Goal: Information Seeking & Learning: Check status

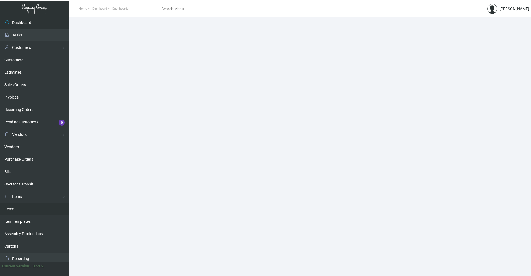
click at [22, 210] on link "Items" at bounding box center [34, 209] width 69 height 12
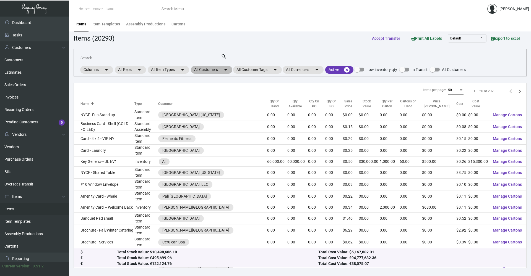
click at [221, 71] on mat-chip "All Customers arrow_drop_down" at bounding box center [211, 70] width 41 height 8
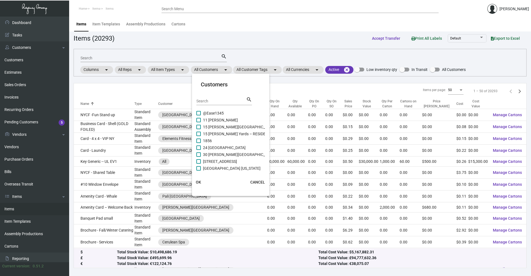
click at [172, 61] on div at bounding box center [265, 138] width 531 height 276
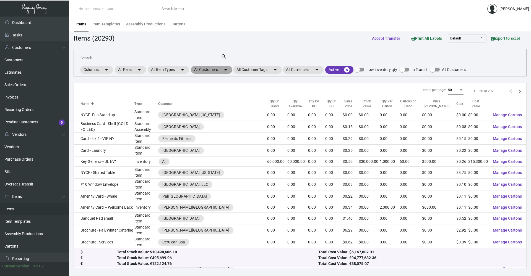
click at [219, 68] on mat-chip "All Customers arrow_drop_down" at bounding box center [211, 70] width 41 height 8
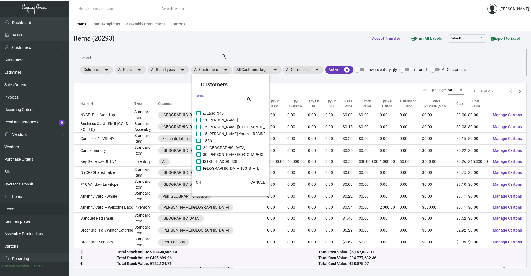
click at [228, 103] on input "Search" at bounding box center [221, 101] width 50 height 4
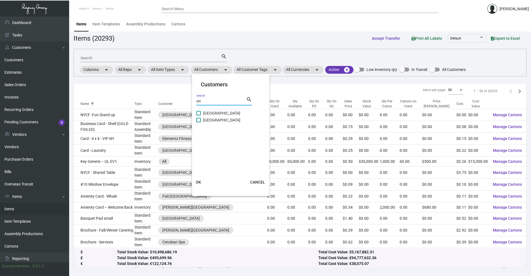
type input "o"
type input "1"
type input "one hotel sb"
click at [197, 182] on span "OK" at bounding box center [198, 182] width 5 height 4
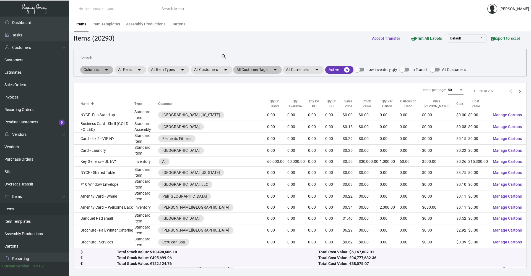
click at [235, 72] on div "All Customer Tags arrow_drop_down" at bounding box center [257, 70] width 49 height 8
click at [220, 69] on mat-chip "All Customers arrow_drop_down" at bounding box center [211, 70] width 41 height 8
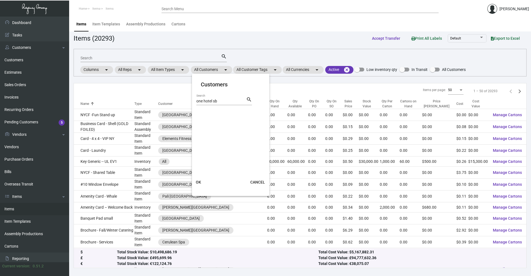
click at [218, 100] on div "one hotel sb Search" at bounding box center [221, 101] width 50 height 9
type input "o"
click at [197, 183] on span "OK" at bounding box center [198, 182] width 5 height 4
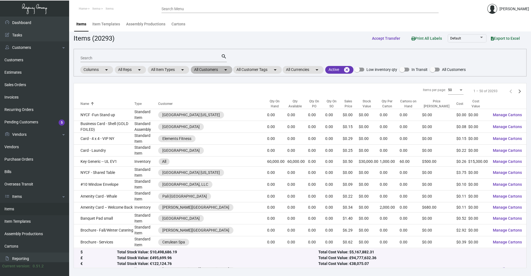
click at [222, 72] on mat-chip "All Customers arrow_drop_down" at bounding box center [211, 70] width 41 height 8
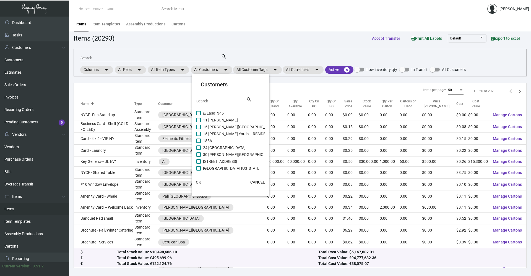
drag, startPoint x: 222, startPoint y: 105, endPoint x: 221, endPoint y: 98, distance: 7.1
click at [222, 104] on div "Search" at bounding box center [221, 101] width 50 height 9
click at [221, 98] on div "Search" at bounding box center [221, 101] width 50 height 9
click at [221, 106] on div "Search search" at bounding box center [224, 103] width 56 height 14
drag, startPoint x: 218, startPoint y: 99, endPoint x: 215, endPoint y: 100, distance: 3.1
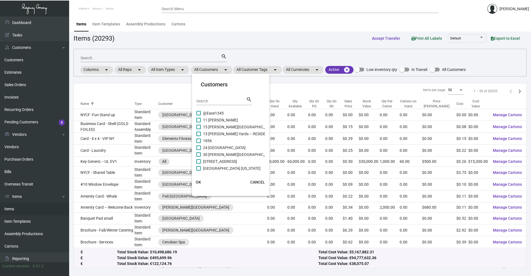
click at [215, 100] on input "Search" at bounding box center [221, 101] width 50 height 4
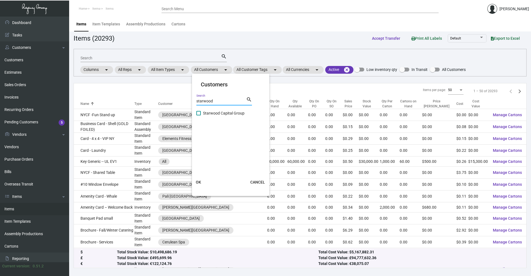
type input "starwood"
click at [197, 116] on label "Starwood Capital Group" at bounding box center [220, 113] width 48 height 7
click at [198, 116] on input "Starwood Capital Group" at bounding box center [198, 116] width 0 height 0
checkbox input "true"
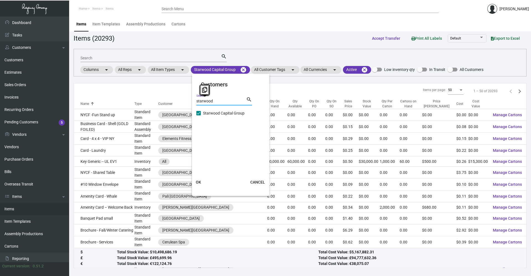
drag, startPoint x: 219, startPoint y: 103, endPoint x: 171, endPoint y: 106, distance: 48.7
click at [171, 106] on div "Customers starwood Search search Starwood Capital Group OK CANCEL" at bounding box center [265, 138] width 531 height 276
type input "sh"
checkbox input "false"
type input "sh grou"
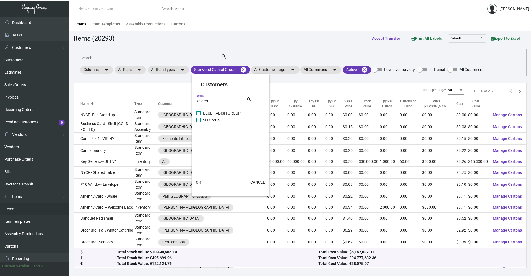
click at [199, 123] on label "SH Group" at bounding box center [207, 120] width 23 height 7
click at [198, 123] on input "SH Group" at bounding box center [198, 122] width 0 height 0
checkbox input "true"
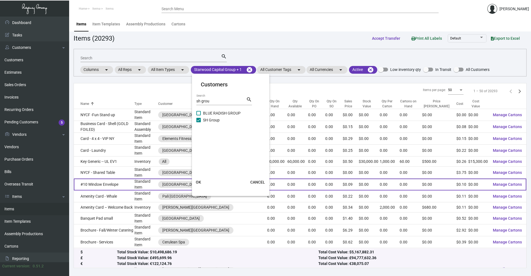
click at [198, 182] on span "OK" at bounding box center [198, 182] width 5 height 4
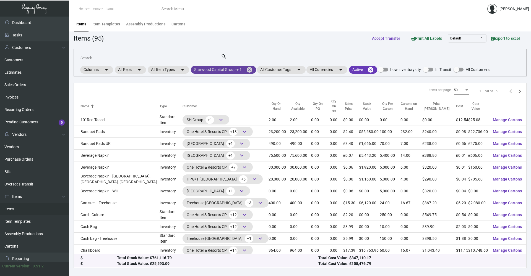
click at [212, 70] on mat-chip "Starwood Capital Group + 1 cancel" at bounding box center [223, 70] width 65 height 8
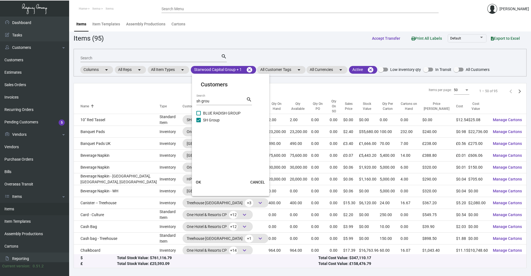
click at [199, 183] on span "OK" at bounding box center [198, 182] width 5 height 4
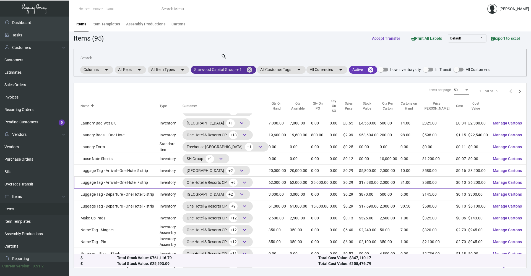
scroll to position [415, 0]
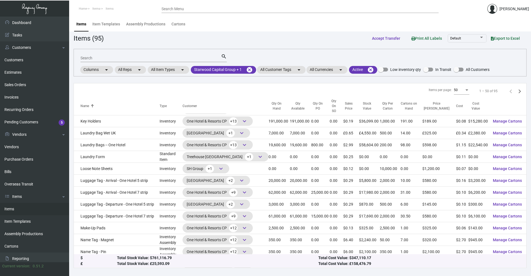
click at [100, 57] on input "Search" at bounding box center [150, 58] width 140 height 4
type input "key"
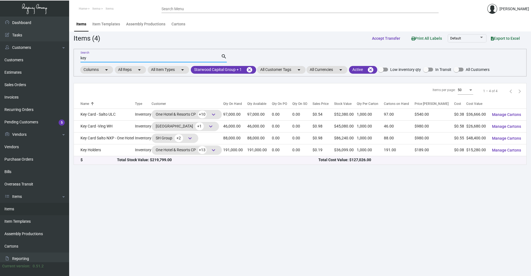
scroll to position [0, 0]
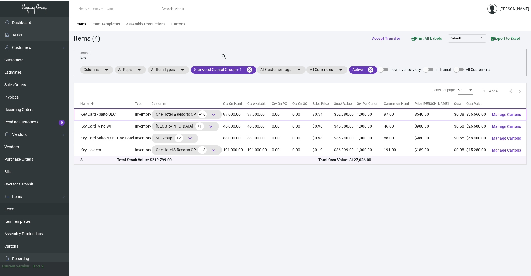
click at [213, 111] on span "keyboard_arrow_down" at bounding box center [213, 114] width 7 height 7
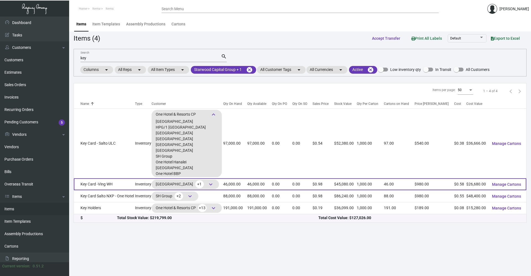
click at [214, 184] on span "keyboard_arrow_down" at bounding box center [210, 184] width 7 height 7
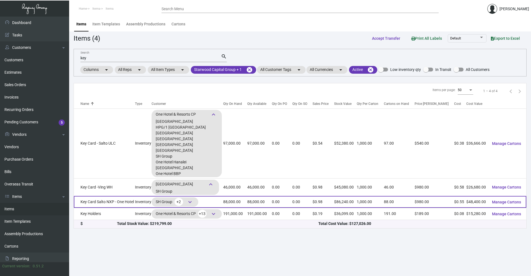
click at [191, 203] on span "keyboard_arrow_down" at bounding box center [190, 202] width 7 height 7
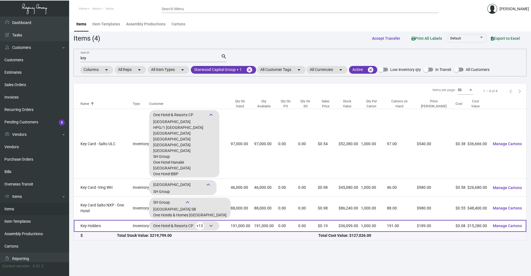
click at [214, 225] on span "keyboard_arrow_down" at bounding box center [211, 226] width 7 height 7
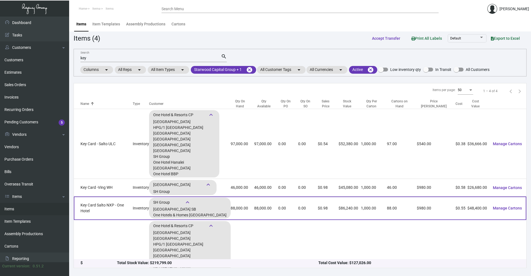
click at [126, 210] on td "Key Card Salto NXP - One Hotel" at bounding box center [103, 208] width 59 height 23
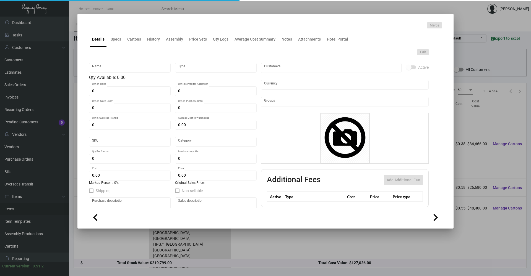
type input "Key Card Salto NXP - One Hotel"
type input "Inventory"
type input "88,000"
type input "$ 0.6025"
type input "Overseas"
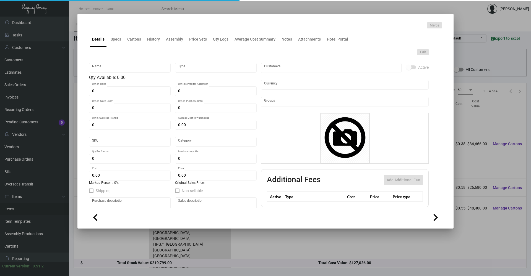
type input "1,000"
type input "$ 0.55"
type input "$ 0.98"
checkbox input "true"
type input "United States Dollar $"
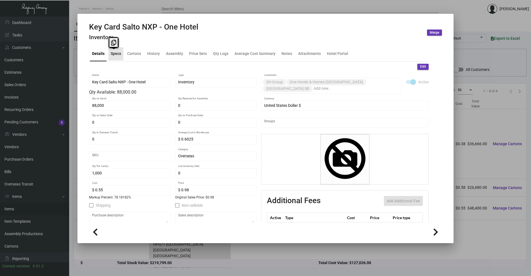
click at [113, 55] on div "Specs" at bounding box center [116, 54] width 11 height 6
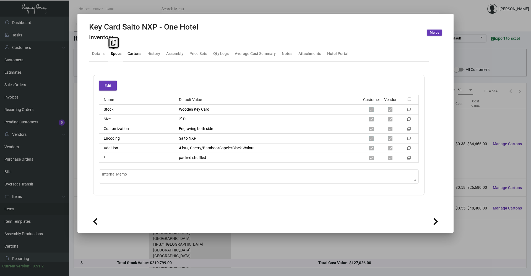
drag, startPoint x: 113, startPoint y: 55, endPoint x: 134, endPoint y: 56, distance: 21.3
click at [134, 56] on div "Cartons" at bounding box center [134, 54] width 14 height 6
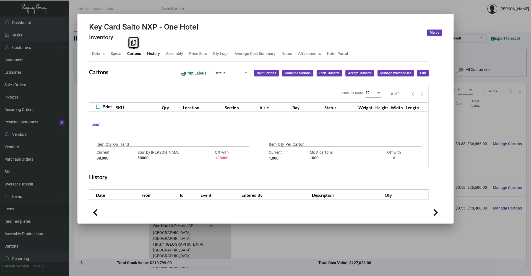
drag, startPoint x: 134, startPoint y: 56, endPoint x: 153, endPoint y: 53, distance: 19.4
click at [153, 53] on div "History" at bounding box center [153, 54] width 13 height 6
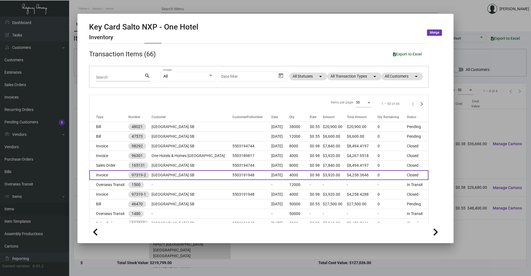
scroll to position [55, 0]
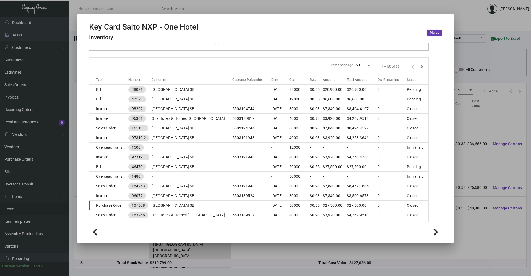
click at [114, 206] on td "Purchase Order" at bounding box center [108, 206] width 39 height 10
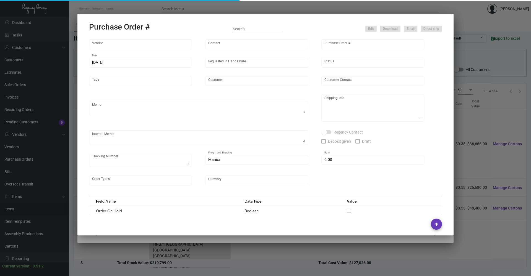
type input "CHENGDU MIND IOT TECHNOLOGY"
type input "[PERSON_NAME]"
type input "107608"
type input "[DATE]"
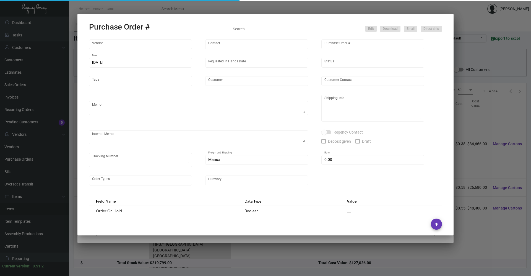
type input "[GEOGRAPHIC_DATA] SB"
type textarea "Please ship by boat to our NJ warehouse."
type textarea "Regency Group NJ - [PERSON_NAME] [STREET_ADDRESS]"
type textarea "10/24 - 12k requested t b shipped by air"
checkbox input "true"
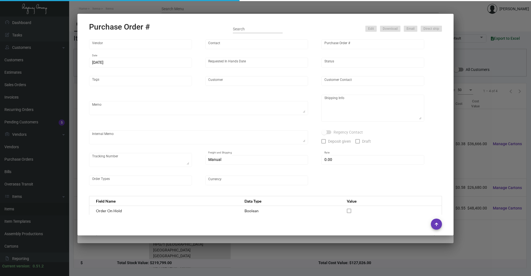
type input "$ 0.00"
type input "United States Dollar $"
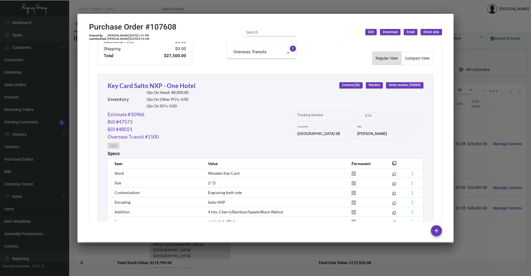
scroll to position [227, 0]
drag, startPoint x: 207, startPoint y: 86, endPoint x: 159, endPoint y: 87, distance: 48.4
click at [159, 86] on div "Key Card Salto NXP - One Hotel Inventory Qty On Hand: 88,000.00 Qty On Other PO…" at bounding box center [266, 96] width 316 height 30
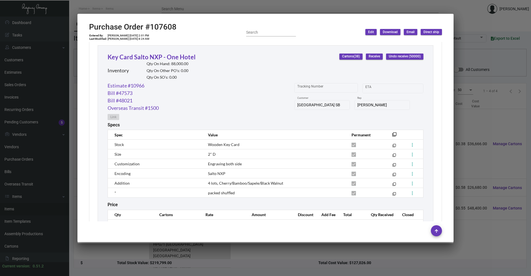
scroll to position [282, 0]
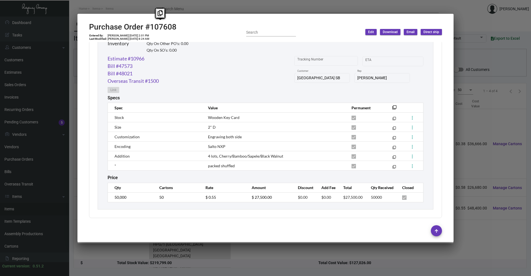
copy h2 "#107608"
drag, startPoint x: 179, startPoint y: 26, endPoint x: 145, endPoint y: 28, distance: 33.8
click at [145, 28] on div "Purchase Order #107608 Entered By: [PERSON_NAME] [DATE] 2:01 PM Last Modified: …" at bounding box center [265, 32] width 353 height 20
click at [176, 31] on div "Purchase Order #107608 Entered By: [PERSON_NAME] [DATE] 2:01 PM Last Modified: …" at bounding box center [265, 32] width 353 height 20
drag, startPoint x: 176, startPoint y: 31, endPoint x: 173, endPoint y: 28, distance: 4.5
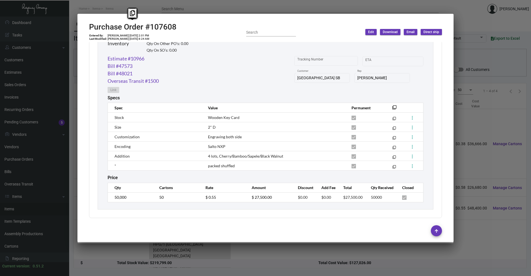
click at [173, 28] on h2 "Purchase Order #107608" at bounding box center [132, 26] width 87 height 9
copy h2 "107608"
drag, startPoint x: 176, startPoint y: 27, endPoint x: 150, endPoint y: 27, distance: 26.0
click at [150, 27] on div "Purchase Order #107608 Entered By: [PERSON_NAME] [DATE] 2:01 PM Last Modified: …" at bounding box center [265, 32] width 353 height 20
drag, startPoint x: 127, startPoint y: 35, endPoint x: 137, endPoint y: 34, distance: 10.3
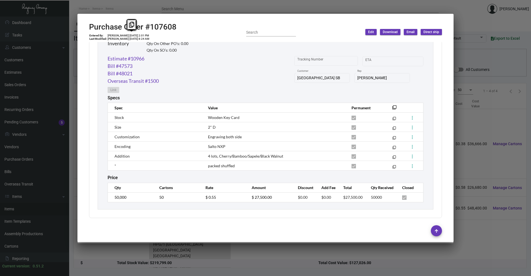
click at [137, 34] on td "[PERSON_NAME] [DATE] 2:01 PM" at bounding box center [128, 35] width 42 height 3
copy td "[DATE]"
click at [112, 200] on td "50,000" at bounding box center [131, 198] width 46 height 10
click at [198, 200] on tr "50,000 50 $ 0.55 $ 27,500.00 $0.00 $0.00 $27,500.00 50000" at bounding box center [265, 198] width 315 height 10
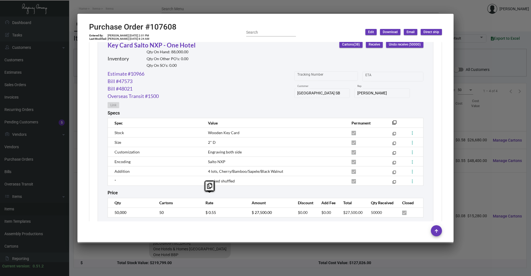
scroll to position [254, 0]
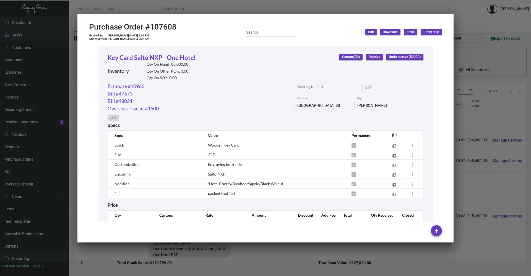
click at [122, 8] on div at bounding box center [265, 138] width 531 height 276
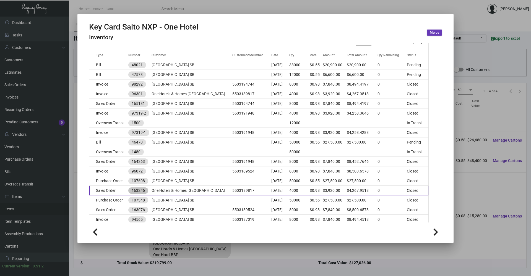
scroll to position [83, 0]
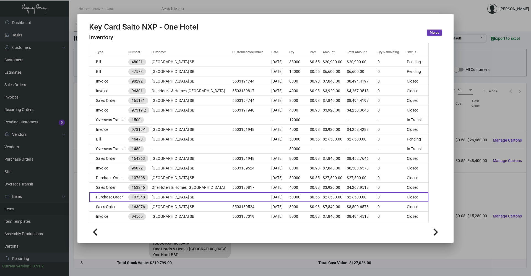
click at [114, 196] on td "Purchase Order" at bounding box center [108, 198] width 39 height 10
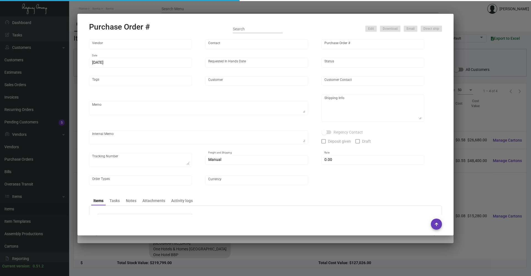
type input "CHENGDU MIND IOT TECHNOLOGY"
type input "[PERSON_NAME]"
type input "107348"
type input "[DATE]"
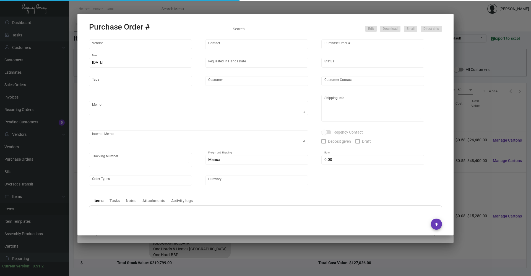
type input "[GEOGRAPHIC_DATA] SB"
type textarea "Please ship by boat to our NJ warehouse."
type textarea "Regency Group NJ - [PERSON_NAME] [STREET_ADDRESS]"
checkbox input "true"
type input "$ 0.00"
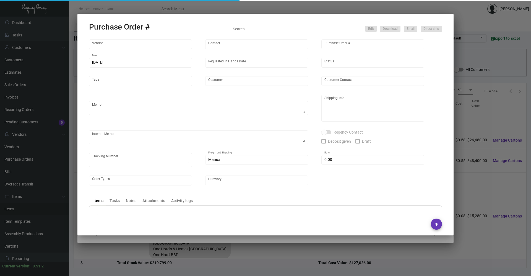
type input "United States Dollar $"
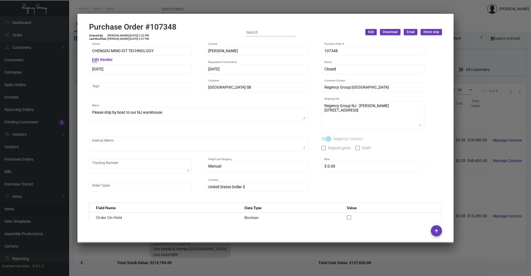
click at [114, 9] on div at bounding box center [265, 138] width 531 height 276
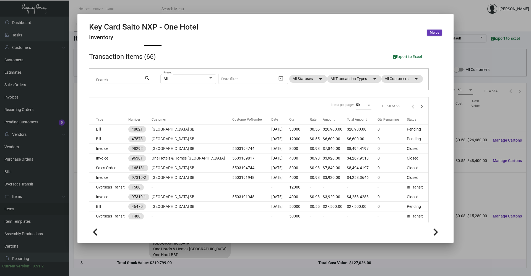
scroll to position [0, 0]
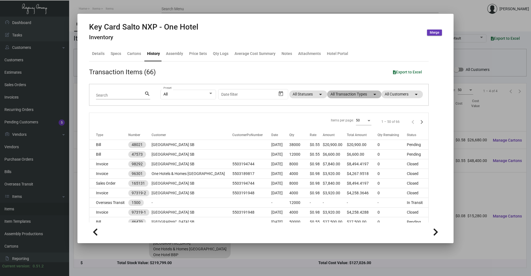
click at [351, 95] on mat-chip "All Transaction Types arrow_drop_down" at bounding box center [354, 95] width 54 height 8
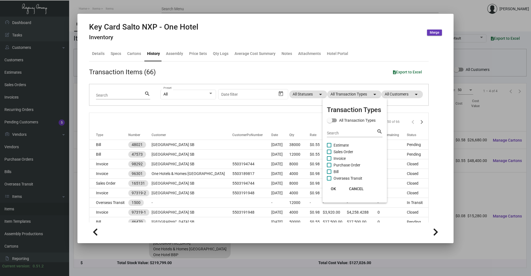
click at [329, 166] on span at bounding box center [329, 165] width 4 height 4
click at [329, 168] on input "Purchase Order" at bounding box center [329, 168] width 0 height 0
checkbox input "true"
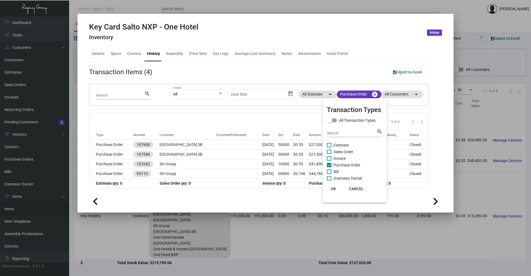
click at [184, 143] on div at bounding box center [265, 138] width 531 height 276
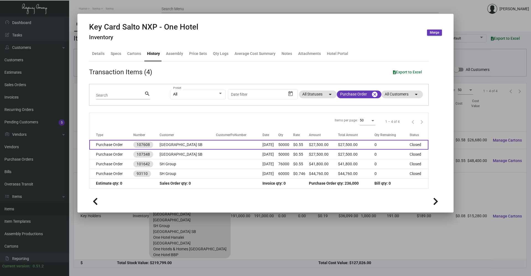
click at [121, 147] on td "Purchase Order" at bounding box center [111, 145] width 44 height 10
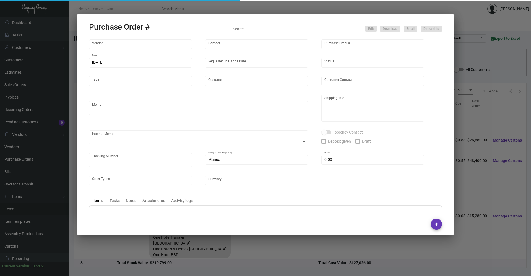
type input "CHENGDU MIND IOT TECHNOLOGY"
type input "[PERSON_NAME]"
type input "107608"
type input "[DATE]"
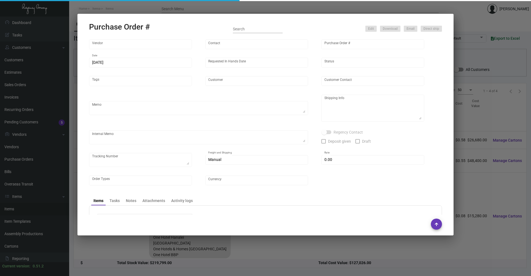
type input "[GEOGRAPHIC_DATA] SB"
type textarea "Please ship by boat to our NJ warehouse."
type textarea "Regency Group NJ - [PERSON_NAME] [STREET_ADDRESS]"
type textarea "10/24 - 12k requested t b shipped by air"
checkbox input "true"
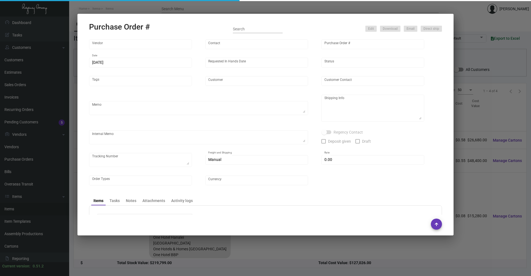
type input "$ 0.00"
type input "United States Dollar $"
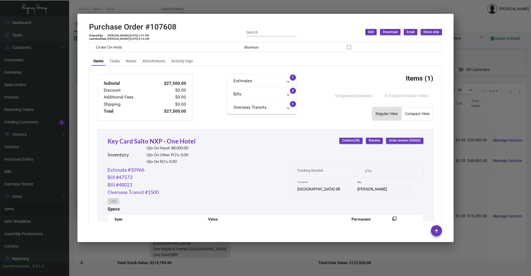
scroll to position [221, 0]
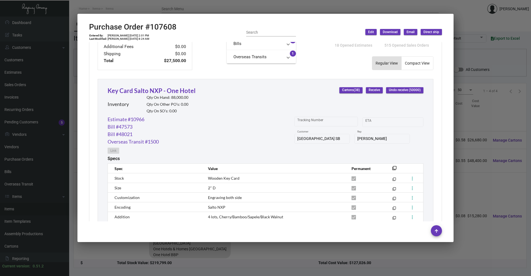
click at [125, 9] on div at bounding box center [265, 138] width 531 height 276
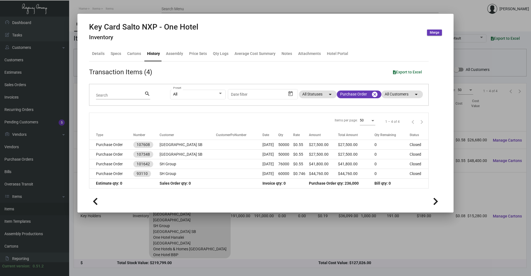
click at [245, 241] on div at bounding box center [265, 138] width 531 height 276
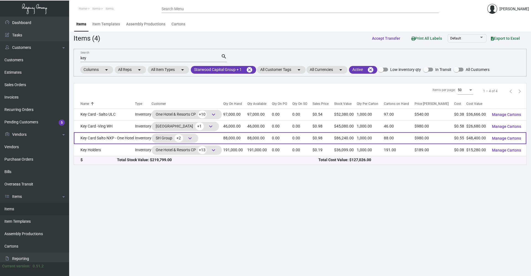
click at [125, 135] on td "Key Card Salto NXP - One Hotel" at bounding box center [104, 138] width 61 height 12
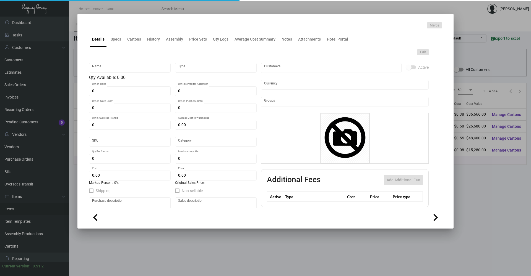
type input "Key Card Salto NXP - One Hotel"
type input "Inventory"
type input "88,000"
type input "$ 0.6025"
type input "Overseas"
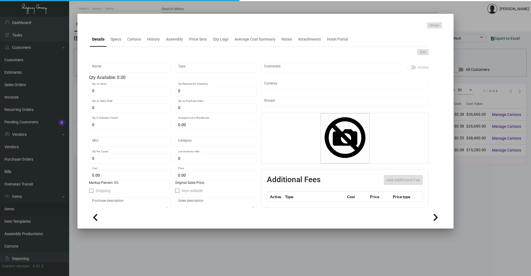
type input "1,000"
type input "$ 0.55"
type input "$ 0.98"
checkbox input "true"
type input "United States Dollar $"
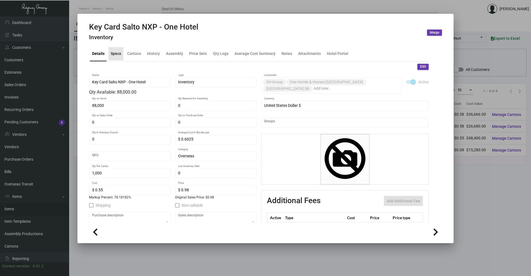
drag, startPoint x: 116, startPoint y: 56, endPoint x: 124, endPoint y: 54, distance: 7.6
click at [117, 55] on div "Specs" at bounding box center [116, 54] width 11 height 6
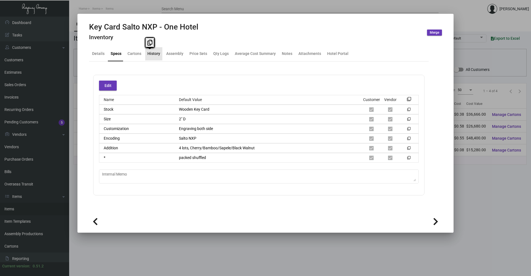
click at [150, 54] on div "History" at bounding box center [153, 54] width 13 height 6
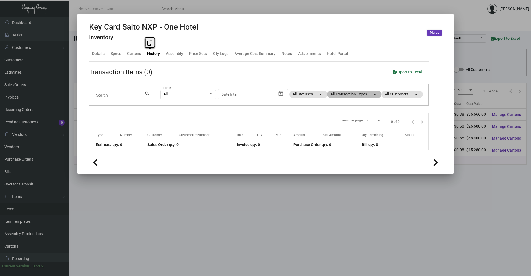
click at [362, 93] on mat-chip "All Transaction Types arrow_drop_down" at bounding box center [354, 95] width 54 height 8
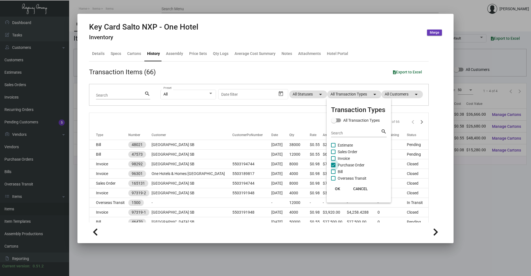
click at [332, 166] on span at bounding box center [333, 165] width 4 height 4
click at [333, 168] on input "Purchase Order" at bounding box center [333, 168] width 0 height 0
checkbox input "false"
drag, startPoint x: 332, startPoint y: 152, endPoint x: 339, endPoint y: 179, distance: 27.8
click at [332, 153] on span at bounding box center [333, 152] width 4 height 4
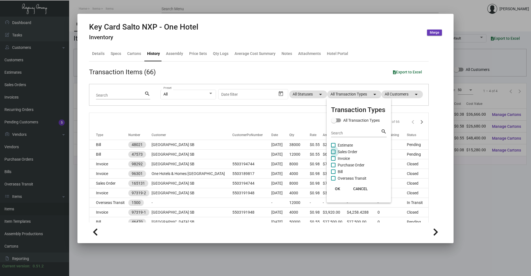
click at [333, 154] on input "Sales Order" at bounding box center [333, 154] width 0 height 0
checkbox input "true"
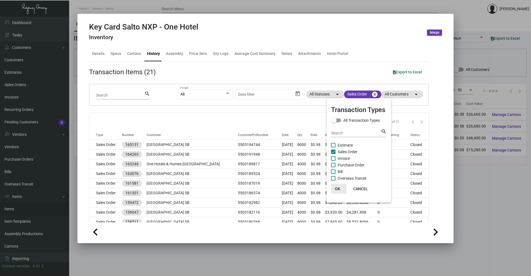
click at [334, 191] on button "OK" at bounding box center [338, 189] width 18 height 10
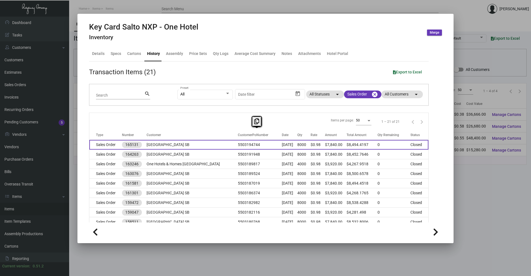
click at [195, 144] on table "Type Number Customer CustomerPoNumber Date Qty Rate Amount Total Amount Qty Rem…" at bounding box center [258, 241] width 339 height 223
drag, startPoint x: 195, startPoint y: 144, endPoint x: 221, endPoint y: 145, distance: 26.0
click at [238, 145] on td "5503194744" at bounding box center [260, 145] width 44 height 10
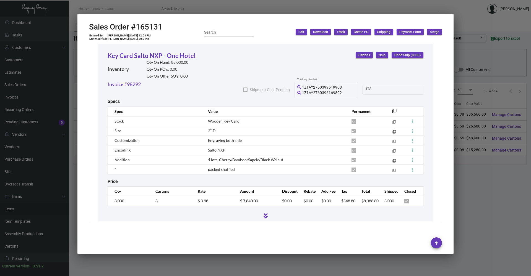
scroll to position [316, 0]
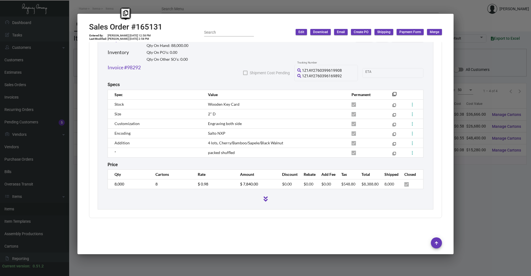
drag, startPoint x: 166, startPoint y: 26, endPoint x: 88, endPoint y: 27, distance: 77.4
click at [88, 27] on mat-dialog-container "Sales Order #165131 Entered By: [PERSON_NAME] [DATE] 12:58 PM Last Modified: [P…" at bounding box center [265, 134] width 376 height 241
copy h2 "Sales Order #165131"
click at [145, 27] on h2 "Sales Order #165131" at bounding box center [125, 26] width 73 height 9
copy h2 "165131"
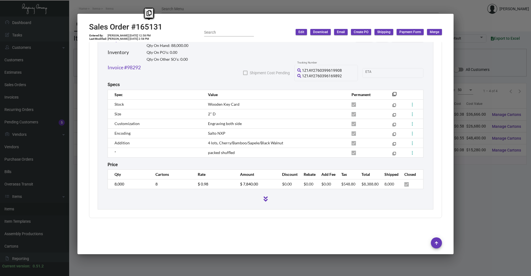
drag, startPoint x: 135, startPoint y: 28, endPoint x: 161, endPoint y: 27, distance: 25.5
click at [161, 27] on h2 "Sales Order #165131" at bounding box center [125, 26] width 73 height 9
click at [124, 263] on div at bounding box center [265, 138] width 531 height 276
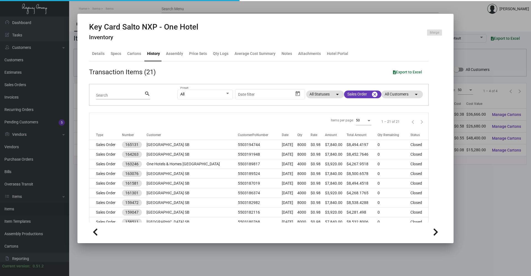
drag, startPoint x: 121, startPoint y: 262, endPoint x: 117, endPoint y: 261, distance: 4.2
click at [121, 262] on div at bounding box center [265, 138] width 531 height 276
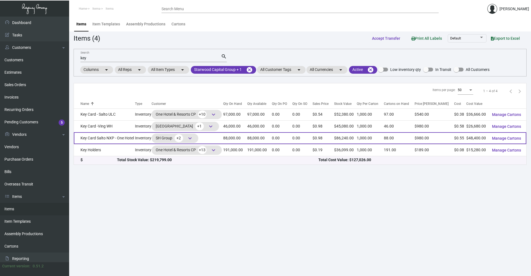
click at [110, 139] on td "Key Card Salto NXP - One Hotel" at bounding box center [104, 138] width 61 height 12
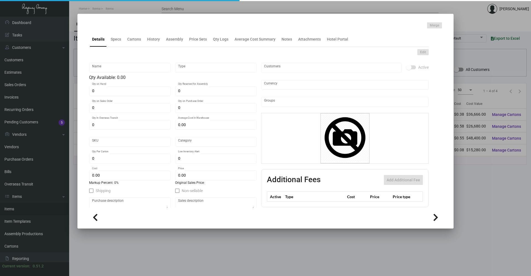
type input "Key Card Salto NXP - One Hotel"
type input "Inventory"
type input "88,000"
type input "$ 0.6025"
type input "Overseas"
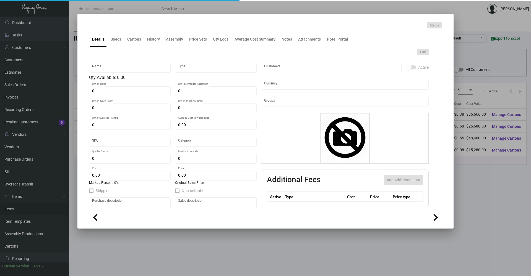
type input "1,000"
type input "$ 0.55"
type input "$ 0.98"
checkbox input "true"
type input "United States Dollar $"
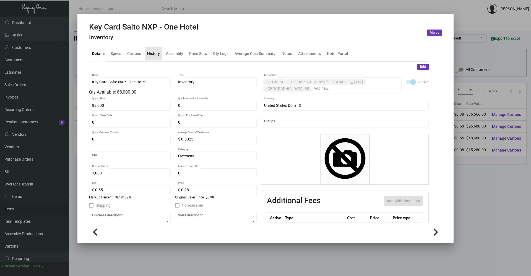
click at [158, 54] on div "History" at bounding box center [153, 53] width 17 height 13
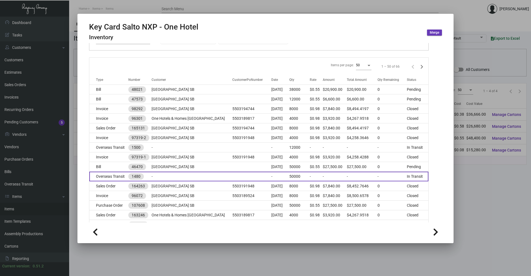
scroll to position [111, 0]
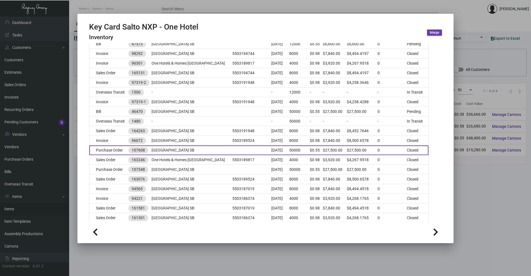
click at [113, 150] on td "Purchase Order" at bounding box center [108, 151] width 39 height 10
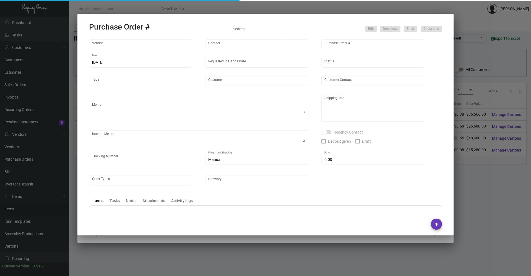
type input "CHENGDU MIND IOT TECHNOLOGY"
type input "[PERSON_NAME]"
type input "107608"
type input "[DATE]"
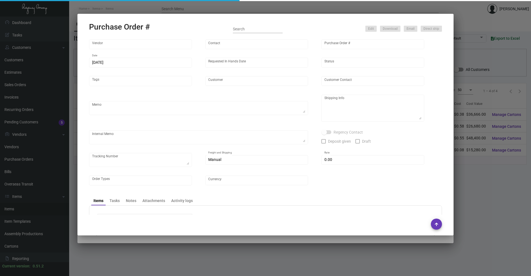
type input "[GEOGRAPHIC_DATA] SB"
type textarea "Please ship by boat to our NJ warehouse."
type textarea "Regency Group NJ - [PERSON_NAME] [STREET_ADDRESS]"
type textarea "10/24 - 12k requested t b shipped by air"
checkbox input "true"
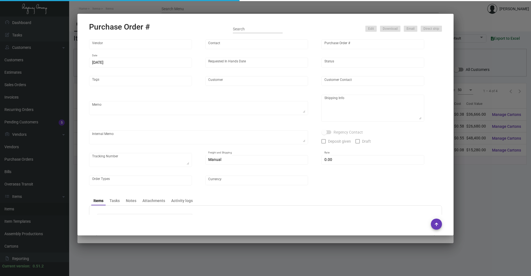
type input "$ 0.00"
type input "United States Dollar $"
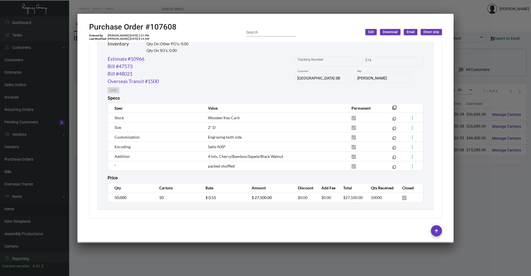
scroll to position [282, 0]
copy span "Wooden Key Card"
drag, startPoint x: 236, startPoint y: 119, endPoint x: 203, endPoint y: 121, distance: 32.4
click at [203, 121] on td "Wooden Key Card" at bounding box center [273, 118] width 143 height 10
drag, startPoint x: 218, startPoint y: 127, endPoint x: 209, endPoint y: 130, distance: 9.2
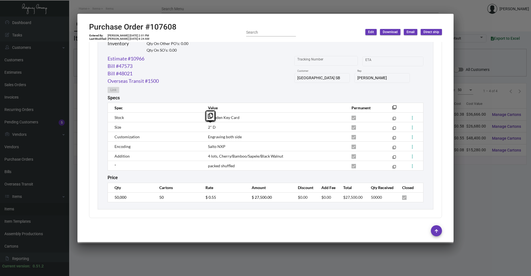
click at [209, 130] on td "2" D" at bounding box center [273, 127] width 143 height 10
drag, startPoint x: 209, startPoint y: 130, endPoint x: 231, endPoint y: 128, distance: 21.3
click at [231, 128] on td "2" D" at bounding box center [273, 127] width 143 height 10
click at [208, 128] on span "2" D" at bounding box center [212, 127] width 8 height 5
copy span "2" D"
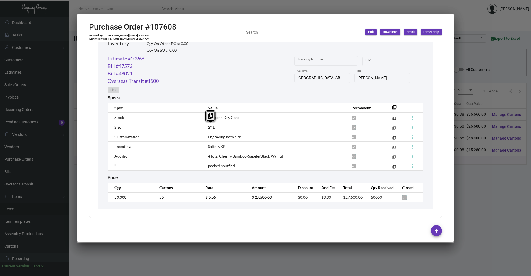
drag, startPoint x: 206, startPoint y: 129, endPoint x: 214, endPoint y: 128, distance: 7.5
click at [214, 128] on span "2" D" at bounding box center [212, 127] width 8 height 5
click at [218, 147] on span "Salto NXP" at bounding box center [216, 146] width 17 height 5
copy span "Engraving both side"
drag, startPoint x: 206, startPoint y: 137, endPoint x: 239, endPoint y: 137, distance: 32.3
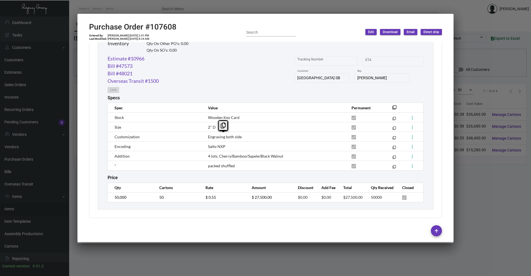
click at [239, 137] on span "Engraving both side" at bounding box center [225, 137] width 34 height 5
click at [207, 155] on td "4 lots, Cherry/Bamboo/Sapele/Black Walnut" at bounding box center [273, 156] width 143 height 10
copy span "4 lots, Cherry/Bamboo/Sapele/Black Walnut"
drag, startPoint x: 207, startPoint y: 156, endPoint x: 282, endPoint y: 155, distance: 74.6
click at [282, 155] on td "4 lots, Cherry/Bamboo/Sapele/Black Walnut" at bounding box center [273, 156] width 143 height 10
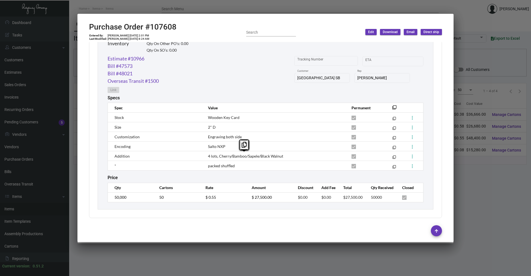
click at [481, 6] on div at bounding box center [265, 138] width 531 height 276
